Goal: Information Seeking & Learning: Learn about a topic

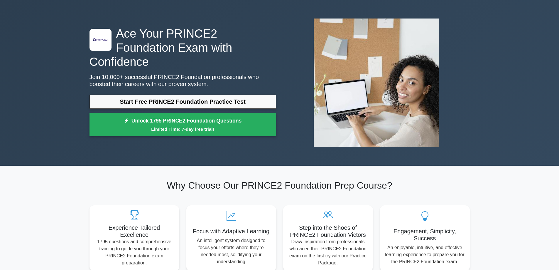
scroll to position [29, 0]
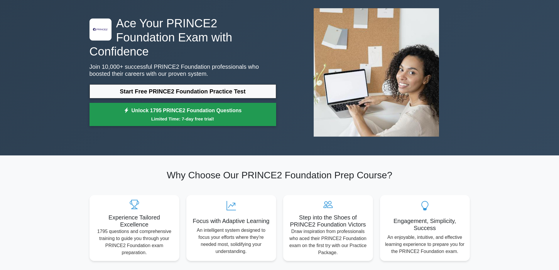
click at [214, 115] on small "Limited Time: 7-day free trial!" at bounding box center [183, 118] width 172 height 7
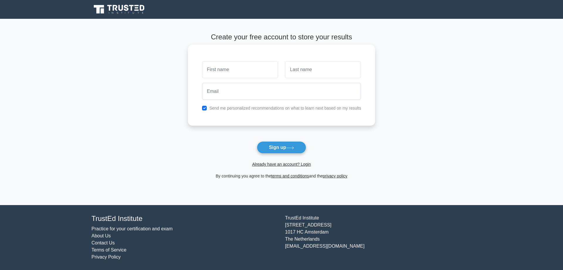
click at [236, 71] on input "text" at bounding box center [240, 69] width 76 height 17
click at [226, 68] on input "text" at bounding box center [240, 69] width 76 height 17
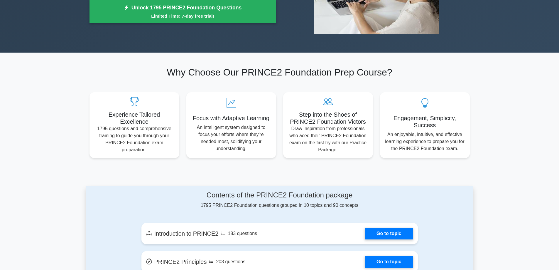
scroll to position [176, 0]
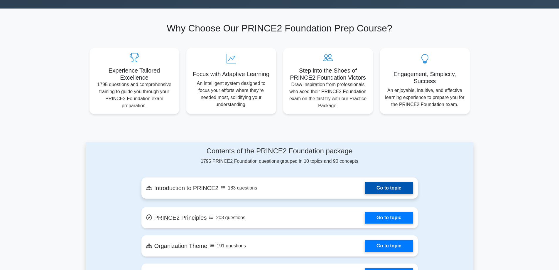
click at [385, 191] on link "Go to topic" at bounding box center [389, 188] width 48 height 12
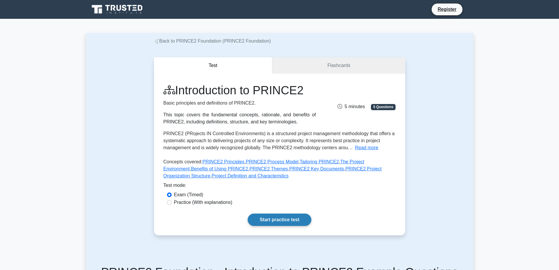
click at [291, 220] on link "Start practice test" at bounding box center [280, 219] width 64 height 12
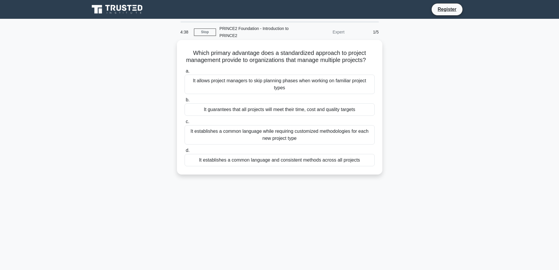
click at [209, 116] on div "It guarantees that all projects will meet their time, cost and quality targets" at bounding box center [280, 109] width 190 height 12
click at [185, 102] on input "b. It guarantees that all projects will meet their time, cost and quality targe…" at bounding box center [185, 100] width 0 height 4
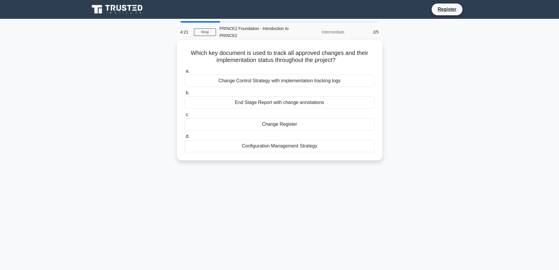
click at [245, 80] on div "Change Control Strategy with implementation tracking logs" at bounding box center [280, 81] width 190 height 12
click at [185, 73] on input "a. Change Control Strategy with implementation tracking logs" at bounding box center [185, 71] width 0 height 4
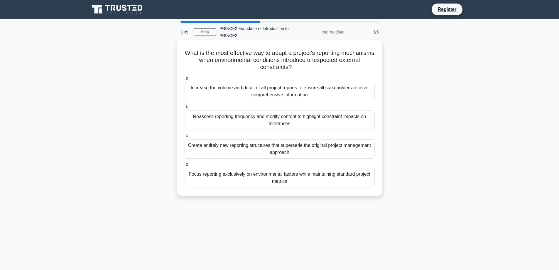
click at [201, 92] on div "Increase the volume and detail of all project reports to ensure all stakeholder…" at bounding box center [280, 91] width 190 height 19
click at [185, 80] on input "a. Increase the volume and detail of all project reports to ensure all stakehol…" at bounding box center [185, 78] width 0 height 4
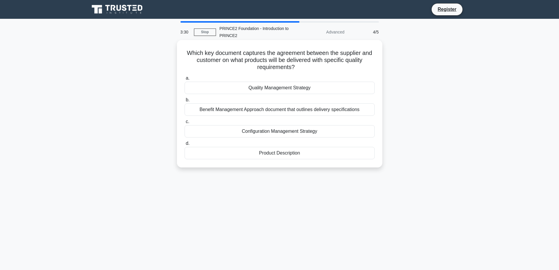
click at [274, 83] on div "Quality Management Strategy" at bounding box center [280, 88] width 190 height 12
click at [185, 80] on input "a. Quality Management Strategy" at bounding box center [185, 78] width 0 height 4
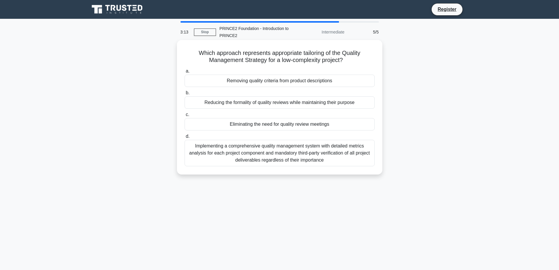
click at [278, 157] on div "Implementing a comprehensive quality management system with detailed metrics an…" at bounding box center [280, 153] width 190 height 26
click at [185, 138] on input "d. Implementing a comprehensive quality management system with detailed metrics…" at bounding box center [185, 136] width 0 height 4
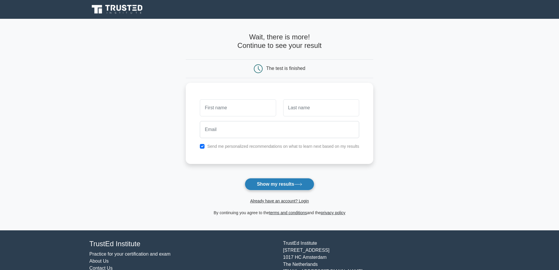
click at [275, 185] on button "Show my results" at bounding box center [279, 184] width 69 height 12
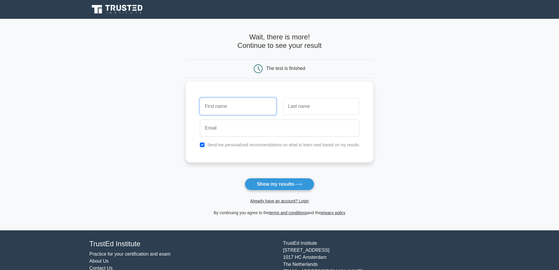
click at [225, 103] on input "text" at bounding box center [238, 106] width 76 height 17
type input "doreen"
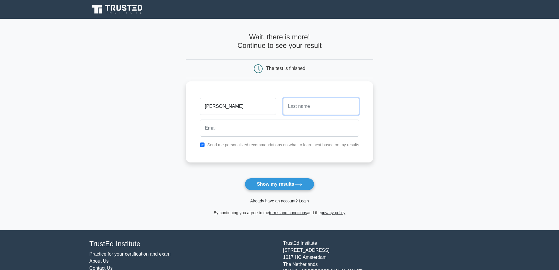
click at [304, 108] on input "text" at bounding box center [321, 106] width 76 height 17
type input "BERNARD"
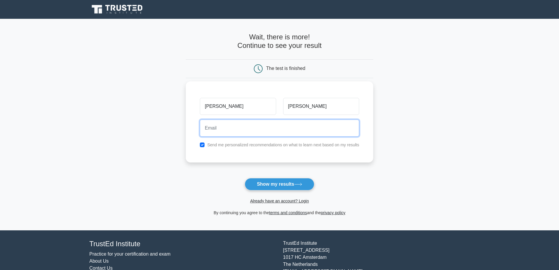
click at [227, 126] on input "email" at bounding box center [279, 127] width 159 height 17
type input "doreen.gosbert3@gmail.com"
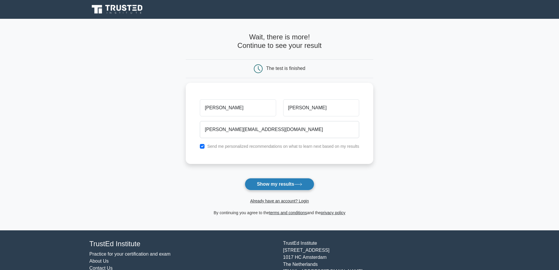
click at [290, 185] on button "Show my results" at bounding box center [279, 184] width 69 height 12
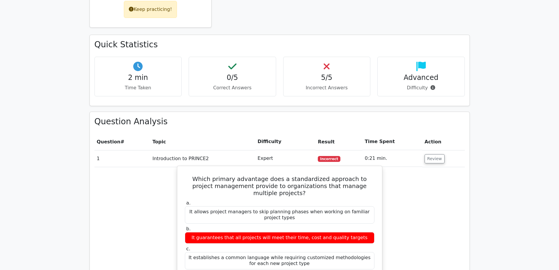
scroll to position [264, 0]
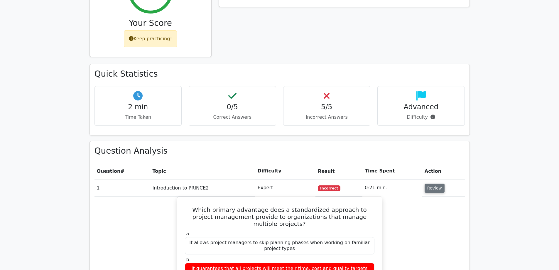
click at [433, 183] on button "Review" at bounding box center [434, 187] width 20 height 9
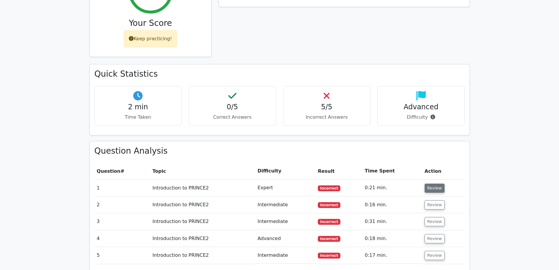
click at [433, 183] on button "Review" at bounding box center [434, 187] width 20 height 9
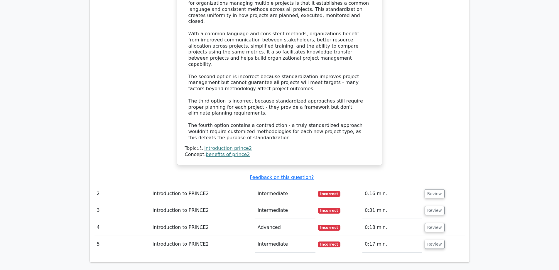
scroll to position [616, 0]
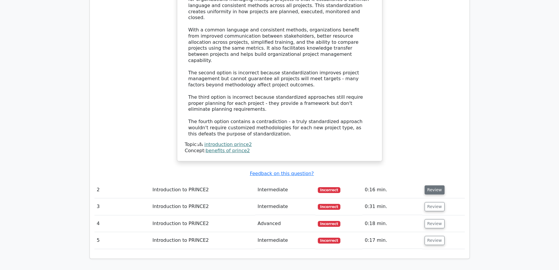
click at [436, 185] on button "Review" at bounding box center [434, 189] width 20 height 9
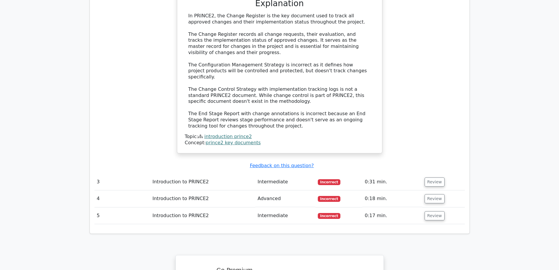
scroll to position [968, 0]
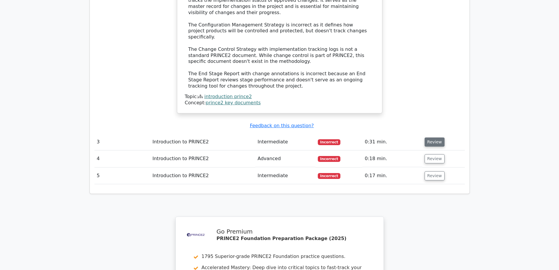
click at [429, 137] on button "Review" at bounding box center [434, 141] width 20 height 9
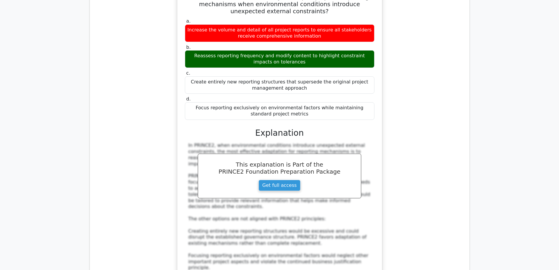
scroll to position [1261, 0]
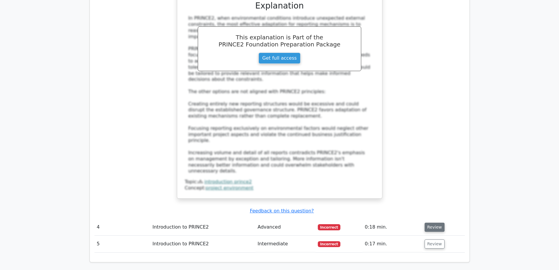
click at [433, 222] on button "Review" at bounding box center [434, 226] width 20 height 9
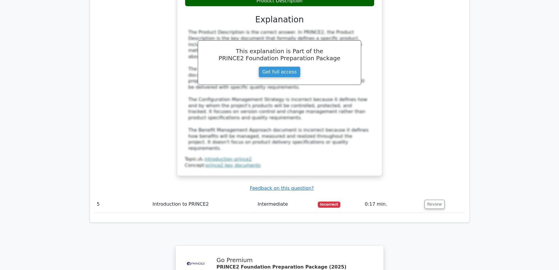
scroll to position [1584, 0]
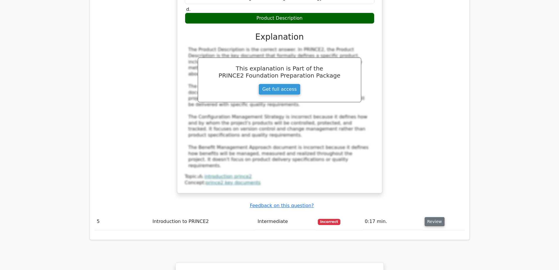
click at [424, 217] on button "Review" at bounding box center [434, 221] width 20 height 9
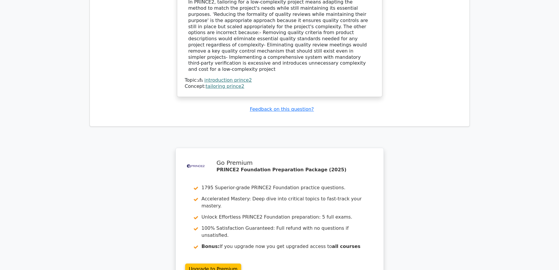
scroll to position [1965, 0]
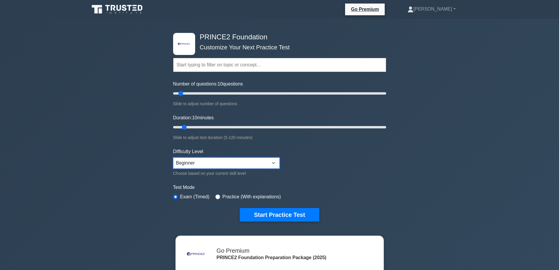
click at [276, 160] on select "Beginner Intermediate Expert" at bounding box center [226, 162] width 106 height 11
click at [267, 162] on select "Beginner Intermediate Expert" at bounding box center [226, 162] width 106 height 11
click at [272, 212] on button "Start Practice Test" at bounding box center [279, 214] width 79 height 13
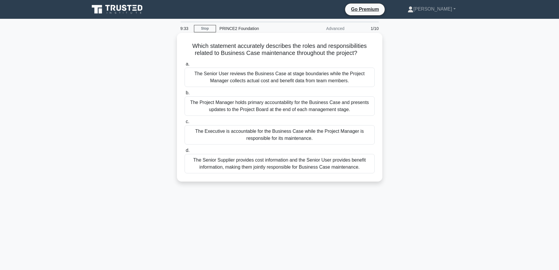
click at [264, 165] on div "The Senior Supplier provides cost information and the Senior User provides bene…" at bounding box center [280, 163] width 190 height 19
click at [185, 152] on input "d. The Senior Supplier provides cost information and the Senior User provides b…" at bounding box center [185, 150] width 0 height 4
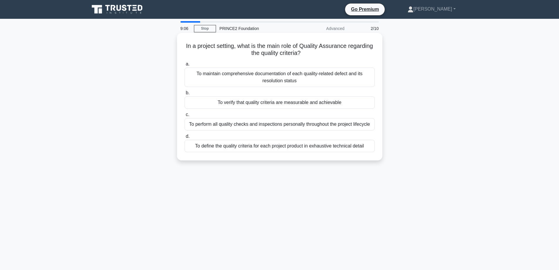
click at [279, 82] on div "To maintain comprehensive documentation of each quality-related defect and its …" at bounding box center [280, 76] width 190 height 19
click at [185, 66] on input "a. To maintain comprehensive documentation of each quality-related defect and i…" at bounding box center [185, 64] width 0 height 4
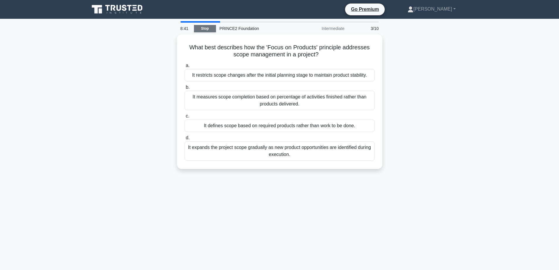
click at [199, 28] on link "Stop" at bounding box center [205, 28] width 22 height 7
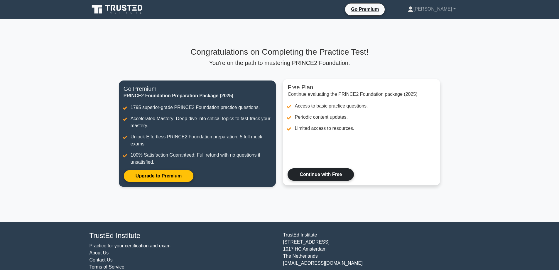
click at [324, 175] on link "Continue with Free" at bounding box center [320, 174] width 66 height 12
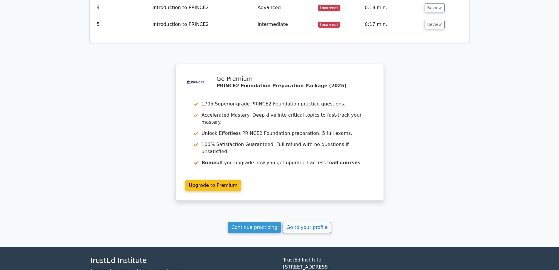
scroll to position [837, 0]
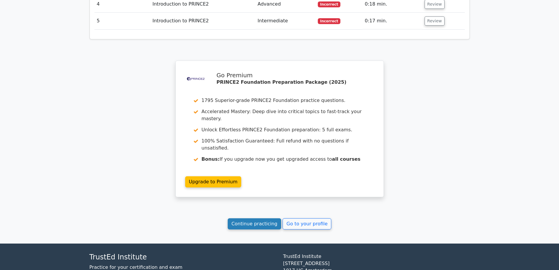
click at [257, 218] on link "Continue practicing" at bounding box center [255, 223] width 54 height 11
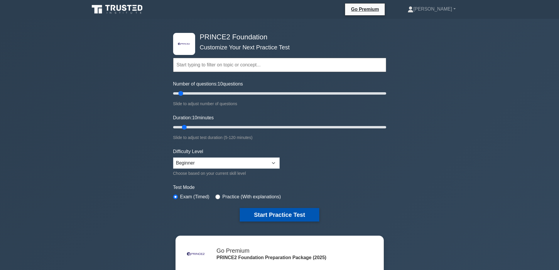
click at [265, 214] on button "Start Practice Test" at bounding box center [279, 214] width 79 height 13
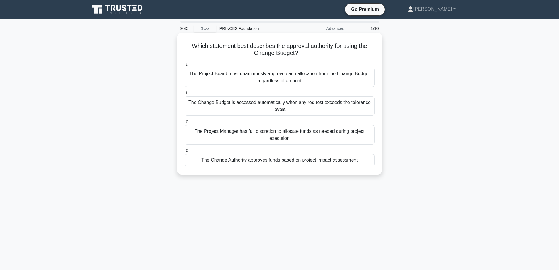
click at [270, 78] on div "The Project Board must unanimously approve each allocation from the Change Budg…" at bounding box center [280, 76] width 190 height 19
click at [185, 66] on input "a. The Project Board must unanimously approve each allocation from the Change B…" at bounding box center [185, 64] width 0 height 4
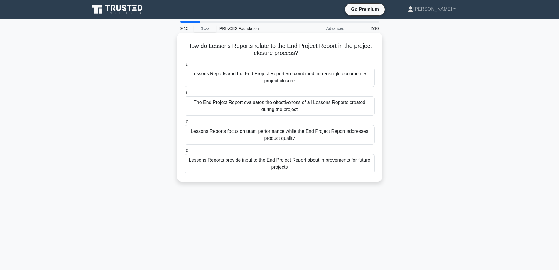
click at [238, 114] on div "The End Project Report evaluates the effectiveness of all Lessons Reports creat…" at bounding box center [280, 105] width 190 height 19
click at [185, 95] on input "b. The End Project Report evaluates the effectiveness of all Lessons Reports cr…" at bounding box center [185, 93] width 0 height 4
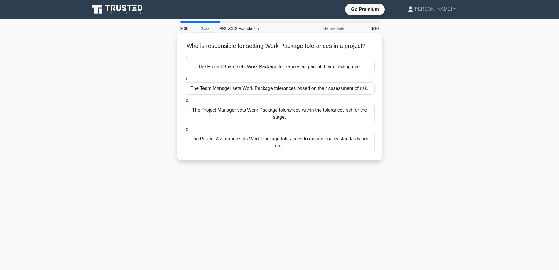
click at [246, 131] on label "d. The Project Assurance sets Work Package tolerances to ensure quality standar…" at bounding box center [280, 139] width 190 height 26
click at [185, 131] on input "d. The Project Assurance sets Work Package tolerances to ensure quality standar…" at bounding box center [185, 129] width 0 height 4
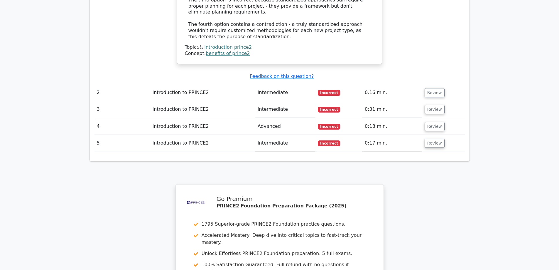
scroll to position [602, 0]
